Goal: Find specific page/section: Find specific page/section

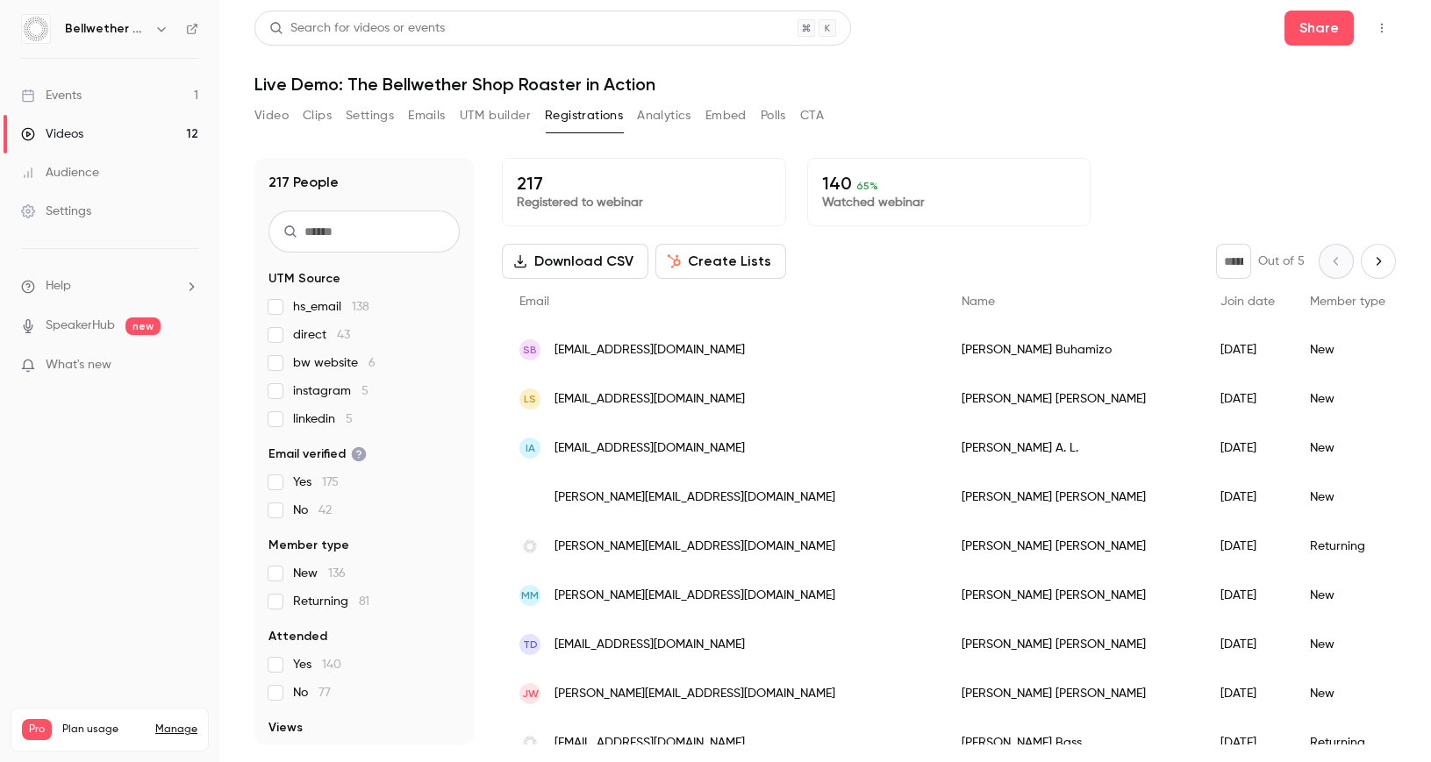
scroll to position [25, 0]
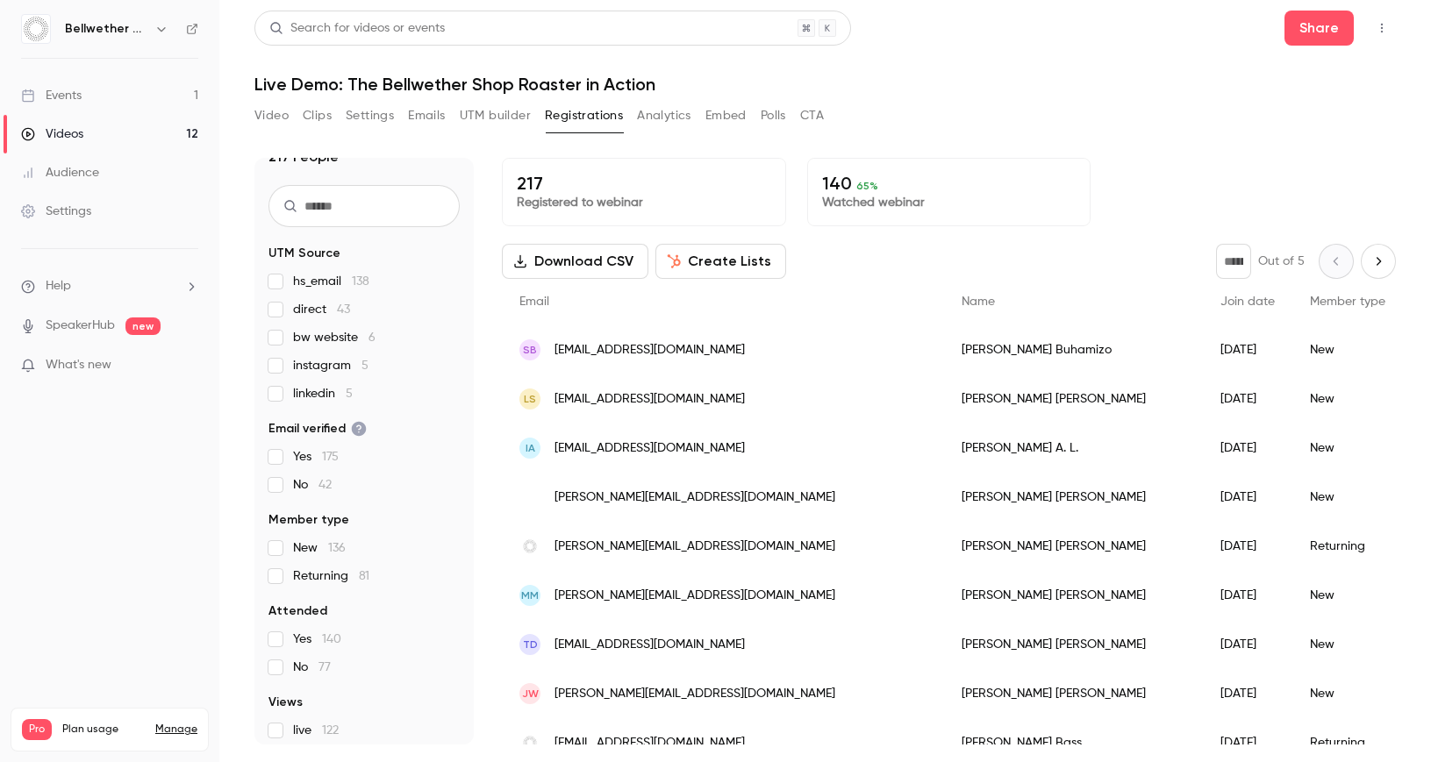
click at [129, 99] on link "Events 1" at bounding box center [109, 95] width 219 height 39
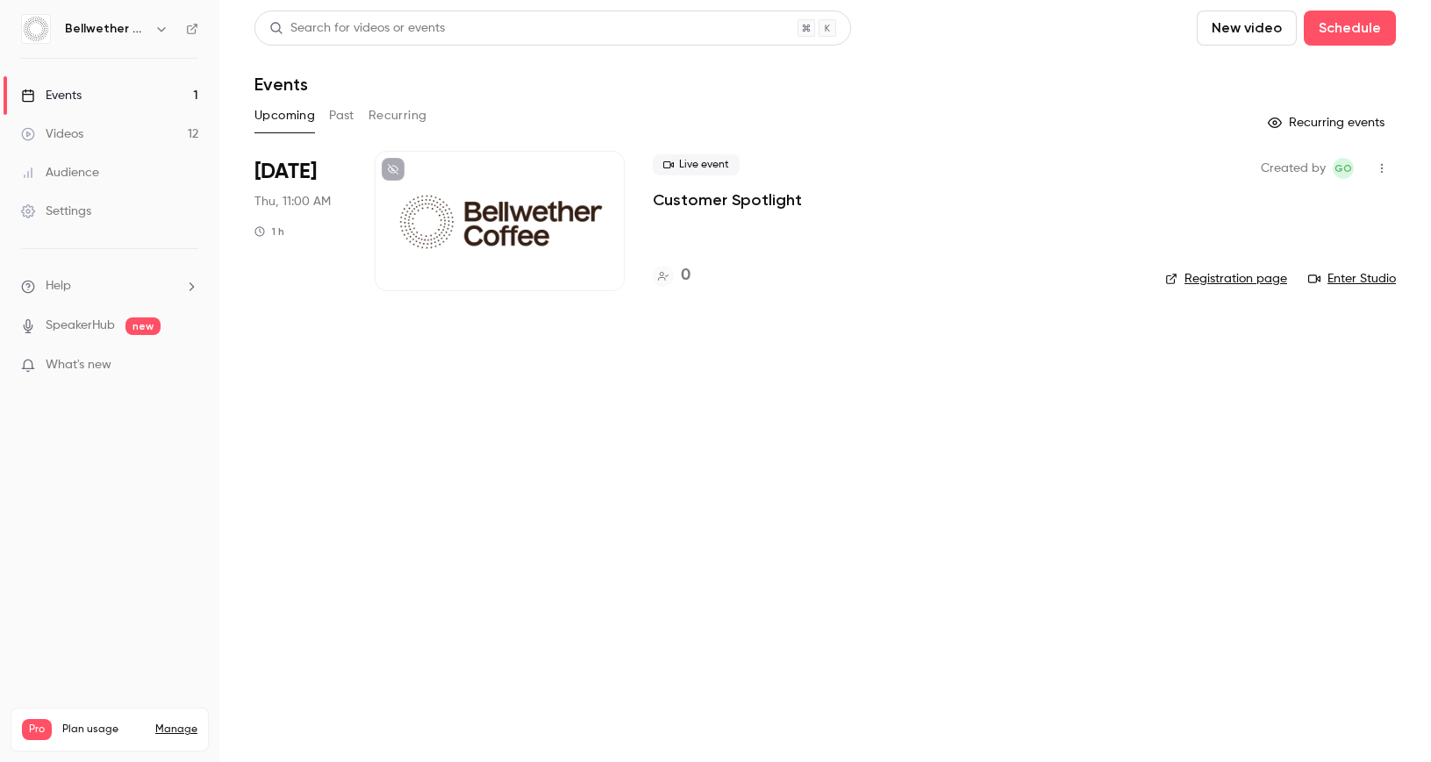
click at [348, 115] on button "Past" at bounding box center [341, 116] width 25 height 28
